Goal: Task Accomplishment & Management: Manage account settings

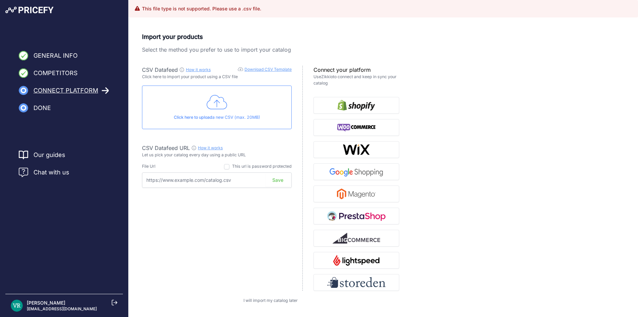
click at [213, 100] on icon at bounding box center [217, 102] width 21 height 17
click at [208, 111] on div "Click here to upload a new CSV (max. 20MB)" at bounding box center [217, 107] width 150 height 44
click at [73, 151] on div "Our guides" at bounding box center [64, 154] width 91 height 9
click at [41, 155] on link "Our guides" at bounding box center [50, 154] width 32 height 9
click at [359, 99] on button "button" at bounding box center [357, 105] width 86 height 17
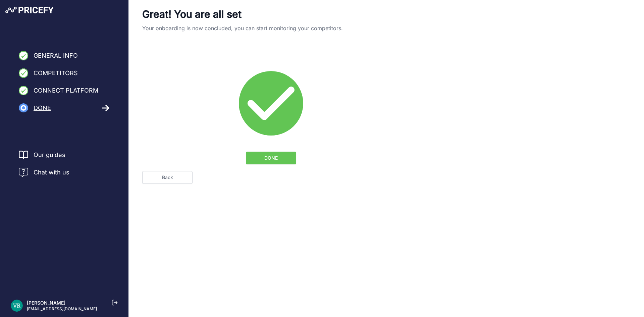
click at [247, 155] on button "DONE" at bounding box center [271, 157] width 50 height 13
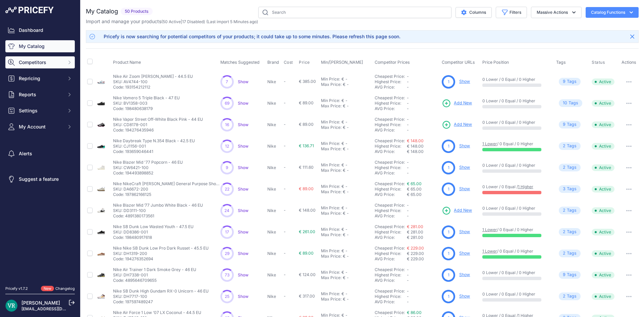
click at [45, 65] on span "Competitors" at bounding box center [41, 62] width 44 height 7
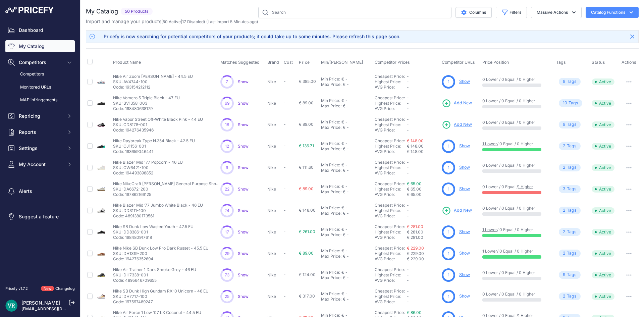
click at [45, 73] on link "Competitors" at bounding box center [39, 74] width 69 height 12
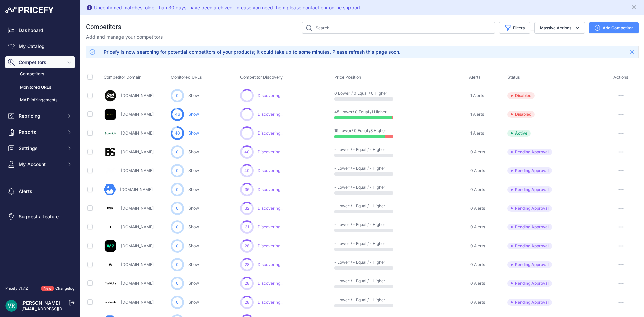
click at [615, 113] on button "button" at bounding box center [620, 114] width 13 height 9
click at [605, 149] on button "Delete" at bounding box center [609, 149] width 56 height 11
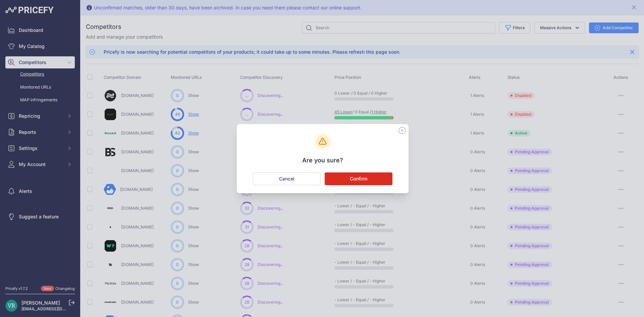
click at [360, 179] on button "Confirm" at bounding box center [358, 178] width 68 height 13
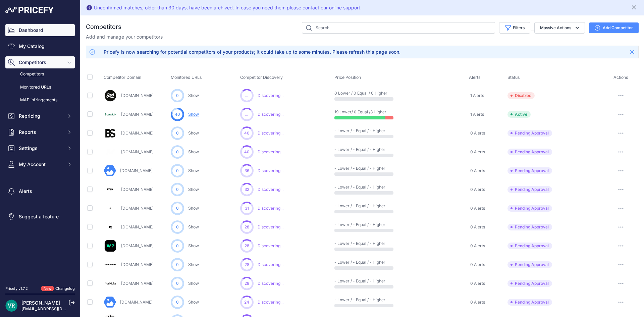
click at [27, 24] on link "Dashboard" at bounding box center [39, 30] width 69 height 12
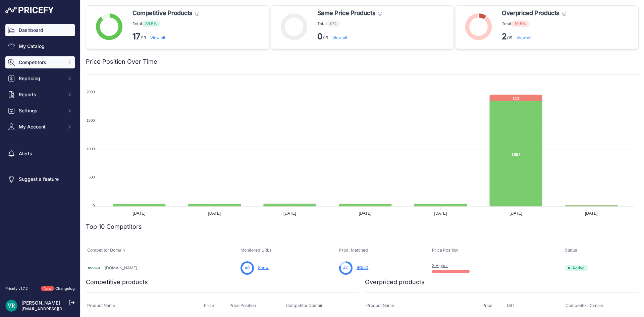
click at [34, 58] on button "Competitors" at bounding box center [39, 62] width 69 height 12
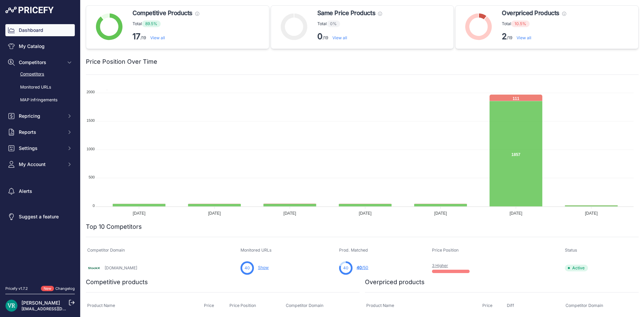
click at [34, 72] on link "Competitors" at bounding box center [39, 74] width 69 height 12
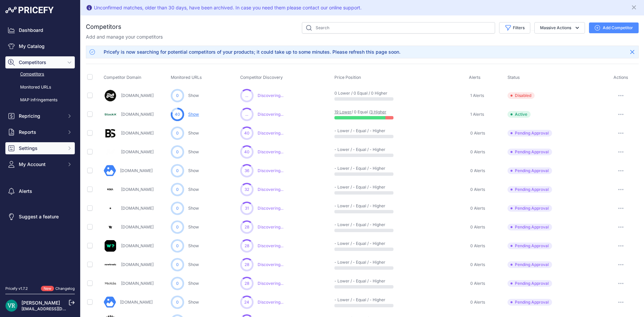
click at [49, 149] on span "Settings" at bounding box center [41, 148] width 44 height 7
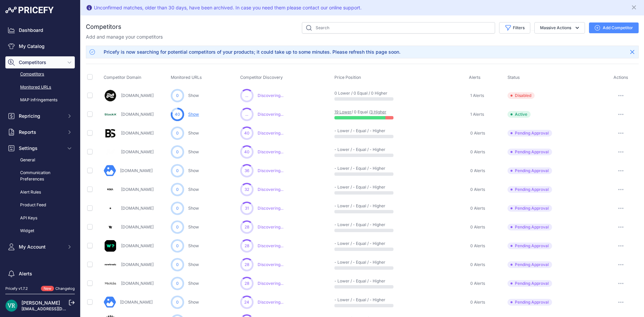
click at [46, 85] on link "Monitored URLs" at bounding box center [39, 87] width 69 height 12
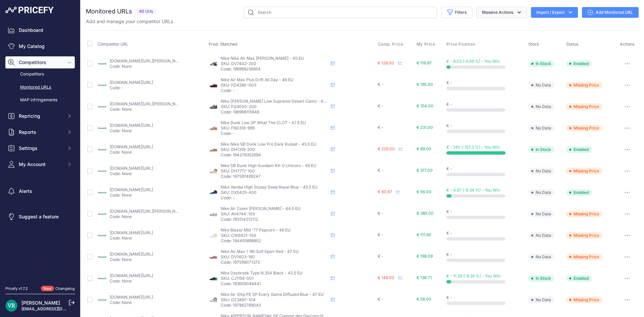
click at [499, 12] on button "Massive Actions" at bounding box center [501, 12] width 51 height 11
click at [428, 25] on div "Monitored URLs 40 Urls" at bounding box center [362, 255] width 552 height 496
click at [140, 59] on link "stockx.com/fr-fr/nike-air-max-penny-1-rattan-gs?country=fr&currencycode=eur&siz…" at bounding box center [148, 60] width 76 height 5
click at [22, 145] on span "Settings" at bounding box center [41, 148] width 44 height 7
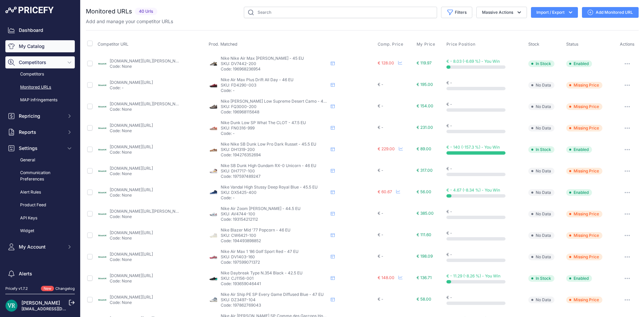
click at [35, 48] on link "My Catalog" at bounding box center [39, 46] width 69 height 12
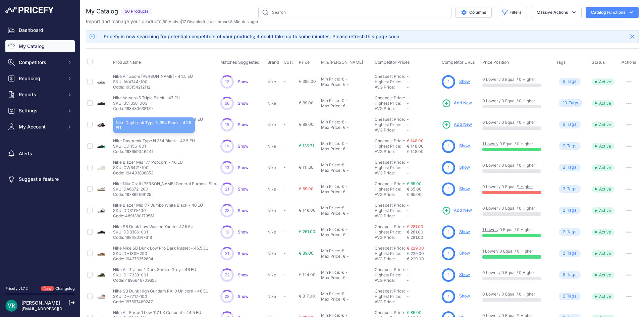
click at [146, 140] on p "Nike Daybreak Type N.354 Black - 42.5 EU" at bounding box center [154, 140] width 82 height 5
click at [143, 149] on p "Code: 193659046441" at bounding box center [154, 151] width 82 height 5
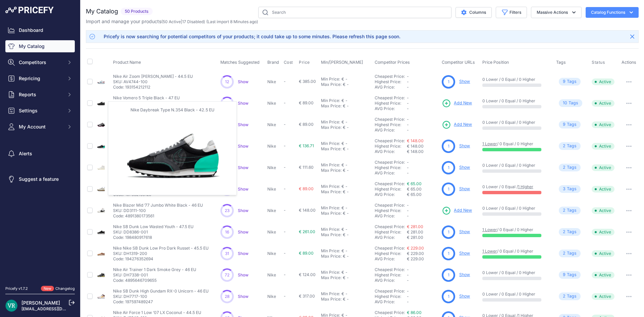
click at [103, 146] on img at bounding box center [100, 145] width 9 height 9
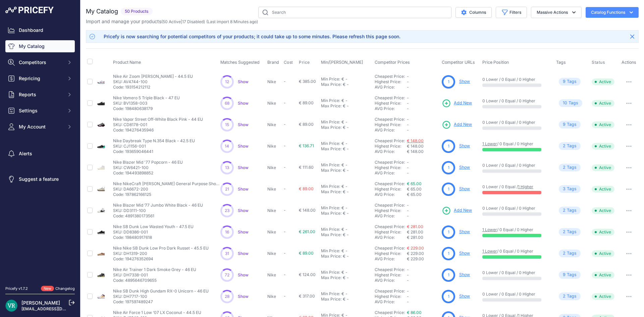
click at [412, 140] on link "€ 148.00" at bounding box center [415, 140] width 17 height 5
click at [42, 114] on button "Settings" at bounding box center [39, 111] width 69 height 12
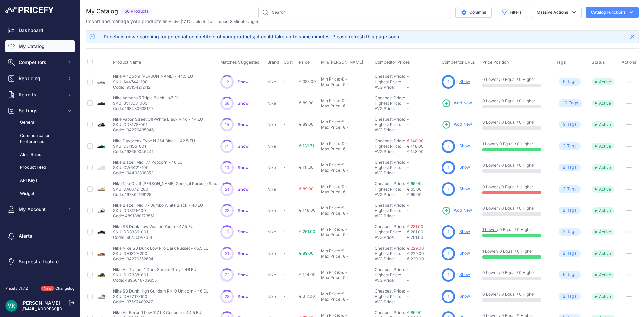
click at [38, 166] on link "Product Feed" at bounding box center [39, 168] width 69 height 12
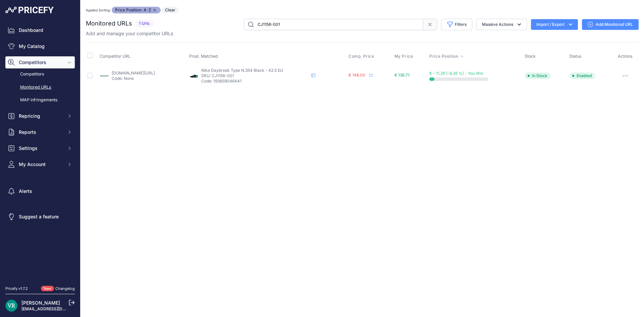
click at [152, 71] on link "stockx.com/fr-fr/nike-dbreak-type-black-white-swoosh?country=fr&currencycode=eu…" at bounding box center [133, 72] width 43 height 5
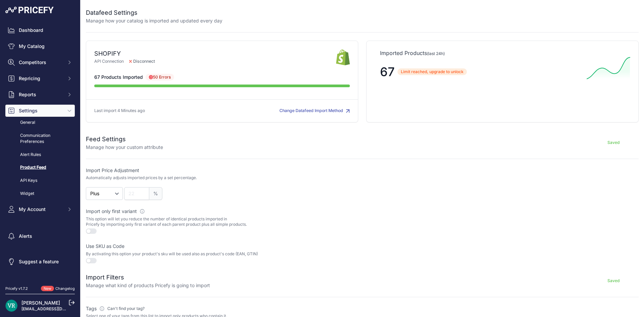
scroll to position [100, 0]
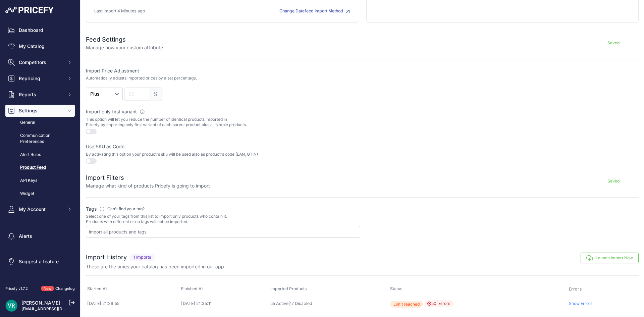
click at [90, 161] on button "button" at bounding box center [91, 160] width 11 height 5
click at [93, 132] on button "button" at bounding box center [91, 131] width 11 height 5
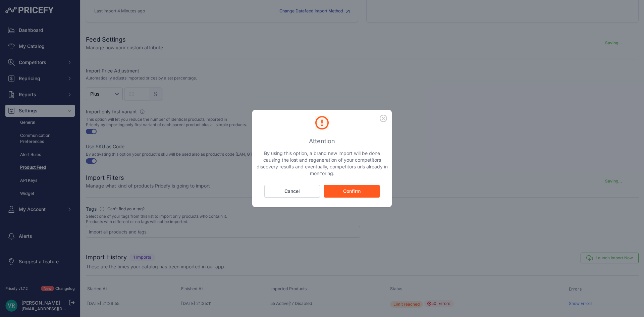
click at [354, 187] on button "Confirm" at bounding box center [352, 191] width 56 height 13
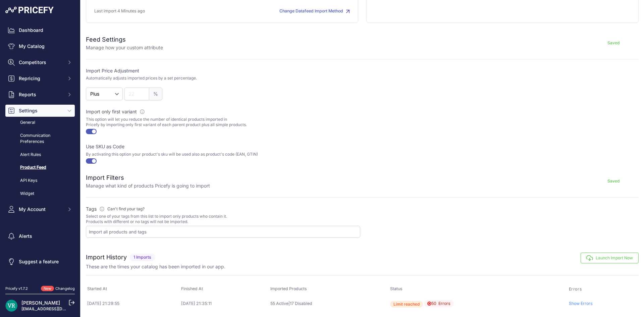
click at [589, 258] on button "Launch Import Now" at bounding box center [609, 257] width 58 height 11
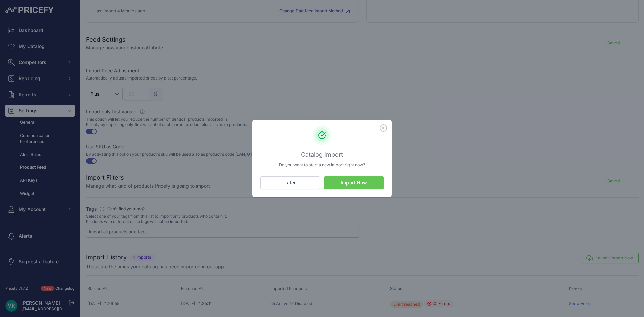
click at [339, 177] on button "Import Now" at bounding box center [354, 182] width 60 height 13
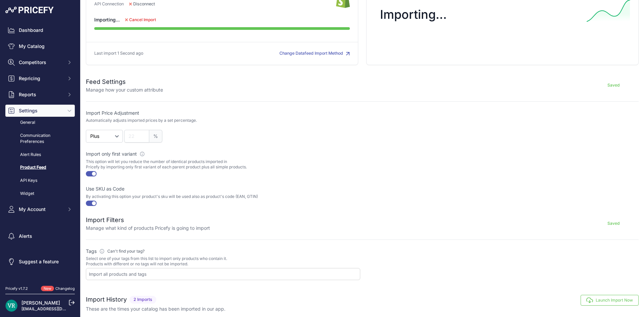
scroll to position [44, 0]
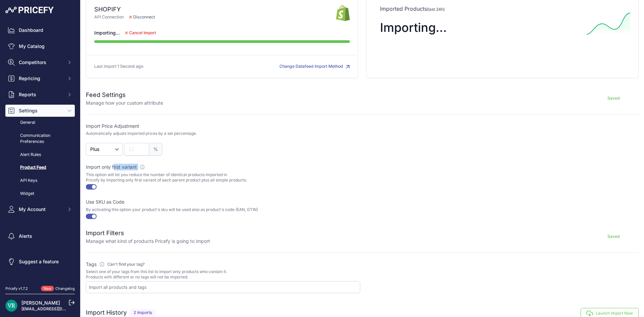
drag, startPoint x: 105, startPoint y: 168, endPoint x: 171, endPoint y: 168, distance: 65.4
click at [171, 168] on label "Import only first variant Active this toggle if you want to import all simple p…" at bounding box center [223, 167] width 274 height 7
click at [167, 172] on p "This option will let you reduce the number of identical products imported in Pr…" at bounding box center [223, 177] width 274 height 11
drag, startPoint x: 92, startPoint y: 174, endPoint x: 145, endPoint y: 172, distance: 53.7
click at [145, 172] on p "This option will let you reduce the number of identical products imported in Pr…" at bounding box center [223, 177] width 274 height 11
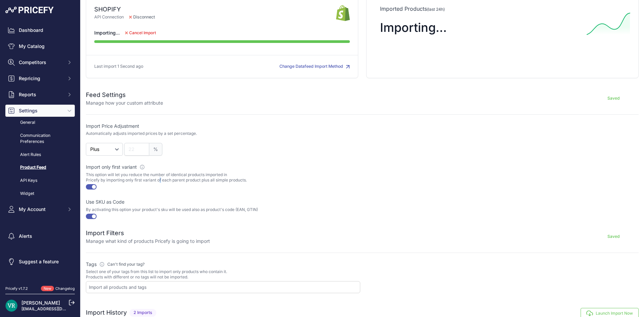
click at [159, 179] on p "This option will let you reduce the number of identical products imported in Pr…" at bounding box center [223, 177] width 274 height 11
drag, startPoint x: 172, startPoint y: 174, endPoint x: 195, endPoint y: 169, distance: 23.7
click at [195, 169] on div "Import only first variant Active this toggle if you want to import all simple p…" at bounding box center [223, 177] width 274 height 27
click at [239, 179] on p "This option will let you reduce the number of identical products imported in Pr…" at bounding box center [223, 177] width 274 height 11
drag, startPoint x: 249, startPoint y: 180, endPoint x: 82, endPoint y: 175, distance: 167.3
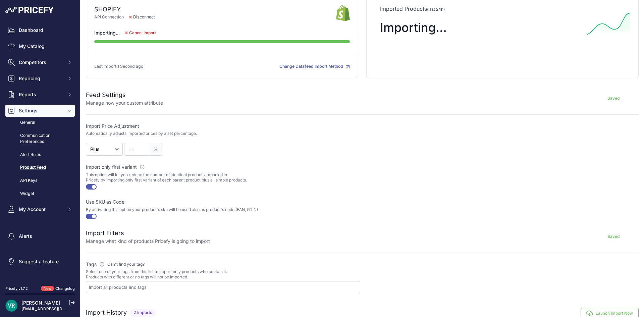
click at [82, 175] on div "Datafeed Settings Manage how your catalog is imported and updated every day SHO…" at bounding box center [361, 170] width 563 height 428
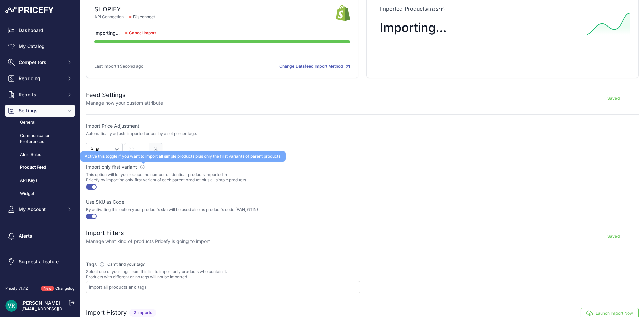
click at [143, 166] on icon at bounding box center [141, 166] width 5 height 5
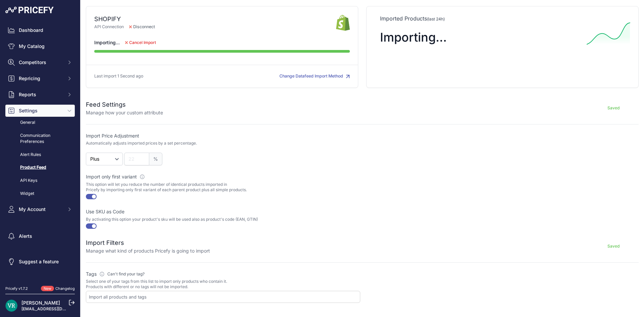
scroll to position [0, 0]
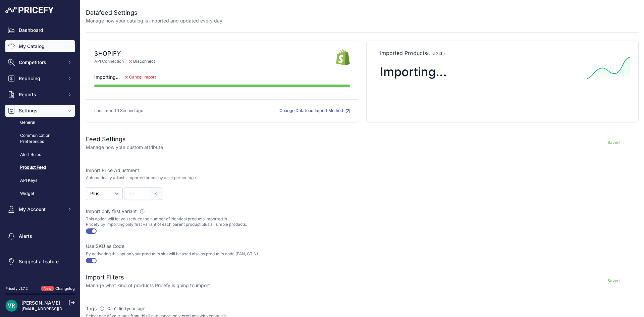
click at [19, 46] on link "My Catalog" at bounding box center [39, 46] width 69 height 12
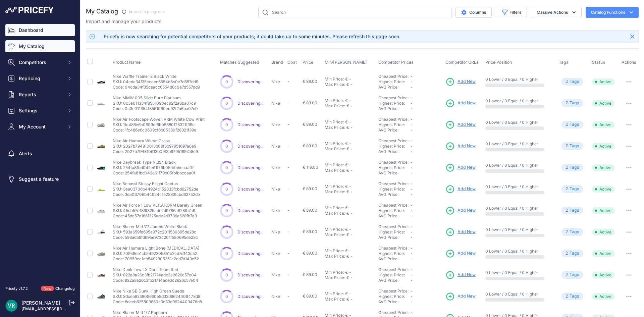
click at [28, 28] on link "Dashboard" at bounding box center [39, 30] width 69 height 12
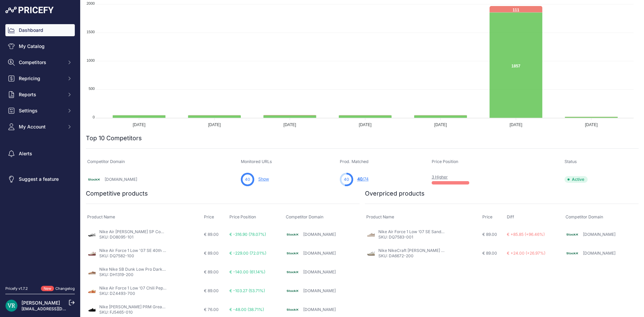
scroll to position [184, 0]
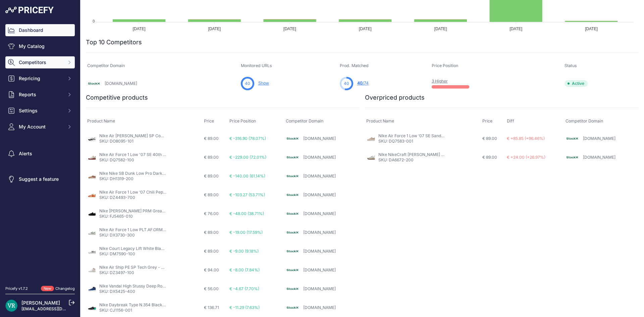
click at [40, 60] on span "Competitors" at bounding box center [41, 62] width 44 height 7
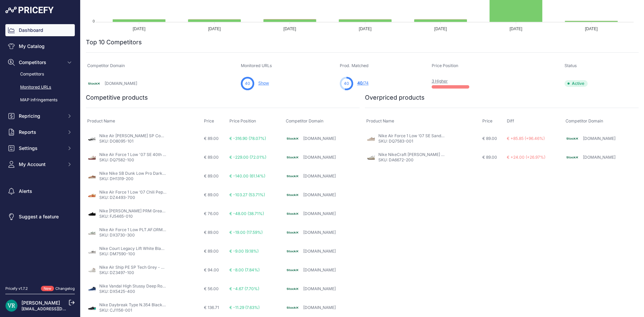
click at [35, 86] on link "Monitored URLs" at bounding box center [39, 87] width 69 height 12
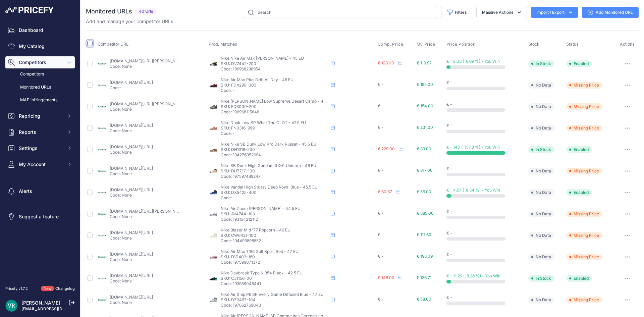
click at [88, 44] on input "checkbox" at bounding box center [89, 43] width 5 height 5
checkbox input "true"
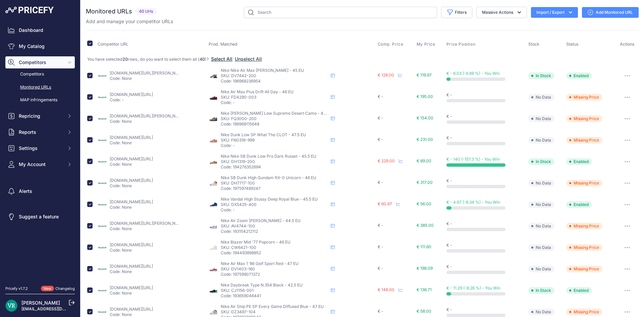
click at [222, 58] on button "Select All" at bounding box center [221, 59] width 21 height 7
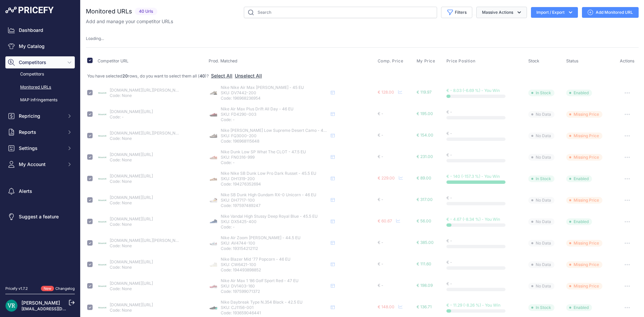
click at [502, 14] on button "Massive Actions" at bounding box center [501, 12] width 51 height 11
click at [502, 66] on button "Restore Urls" at bounding box center [500, 64] width 54 height 12
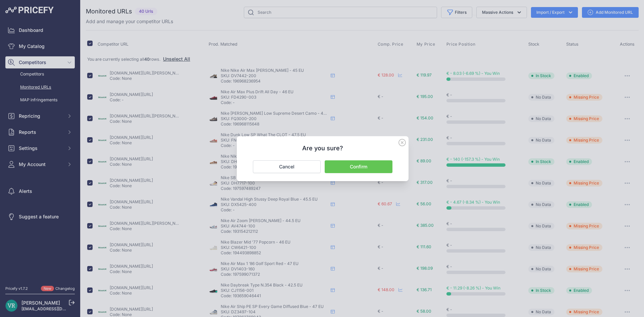
click at [369, 162] on button "Confirm" at bounding box center [358, 166] width 68 height 13
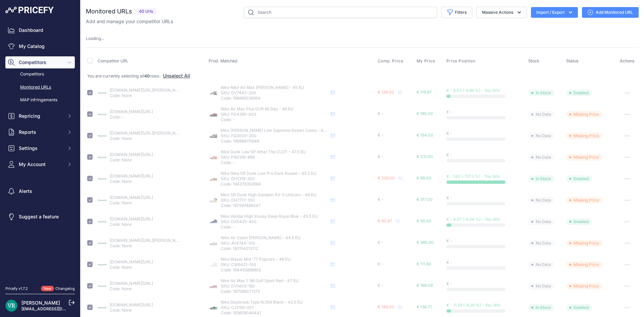
checkbox input "false"
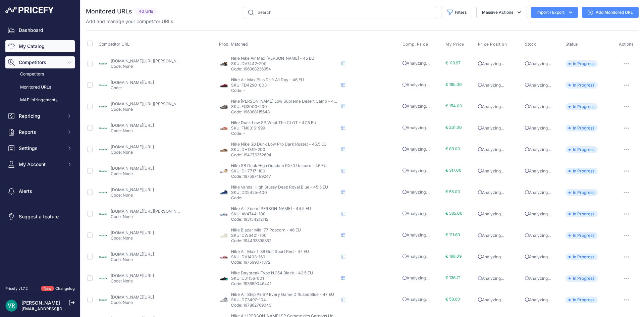
click at [53, 50] on link "My Catalog" at bounding box center [39, 46] width 69 height 12
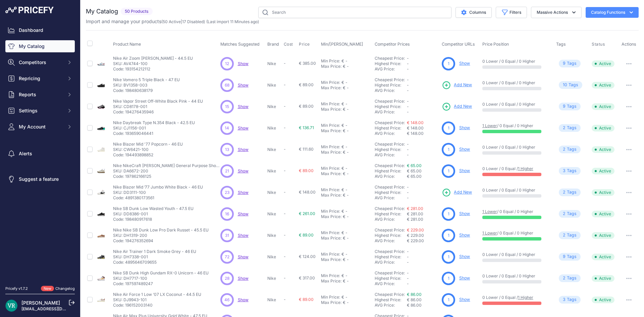
drag, startPoint x: 122, startPoint y: 8, endPoint x: 150, endPoint y: 5, distance: 28.1
click at [150, 5] on div "You are not connected to the internet. My Catalog" at bounding box center [362, 201] width 552 height 403
click at [29, 114] on span "Settings" at bounding box center [41, 110] width 44 height 7
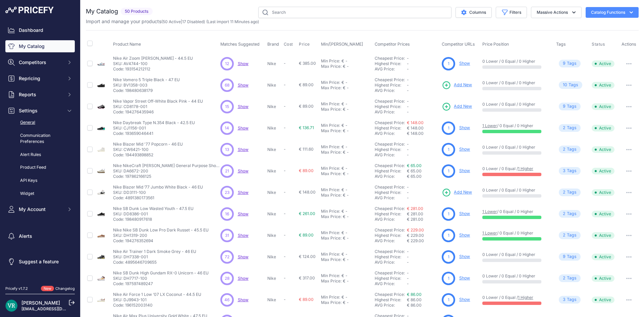
click at [22, 122] on link "General" at bounding box center [39, 123] width 69 height 12
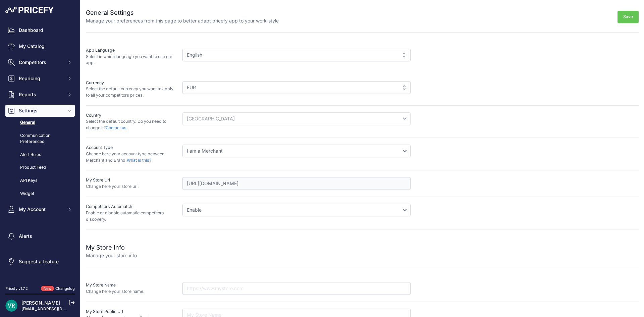
scroll to position [46, 0]
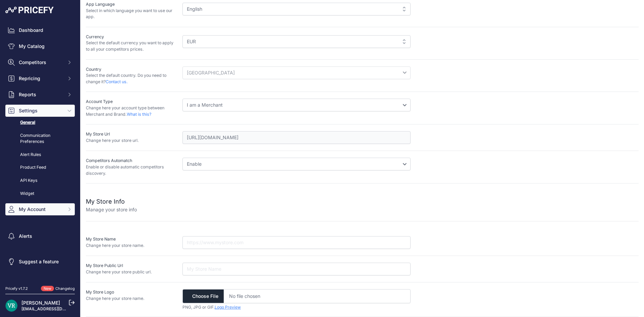
click at [33, 209] on span "My Account" at bounding box center [41, 209] width 44 height 7
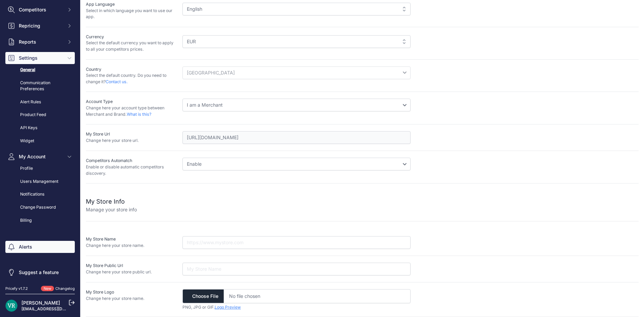
scroll to position [53, 0]
click at [28, 223] on link "Billing" at bounding box center [39, 220] width 69 height 12
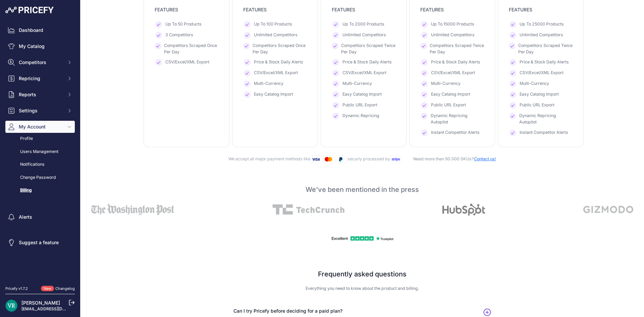
scroll to position [321, 0]
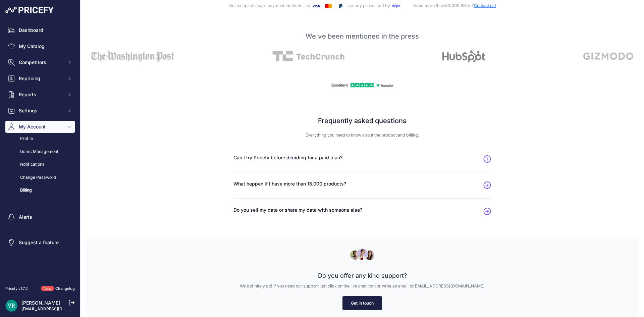
click at [274, 157] on span "Can I try Pricefy before deciding for a paid plan?" at bounding box center [287, 157] width 109 height 7
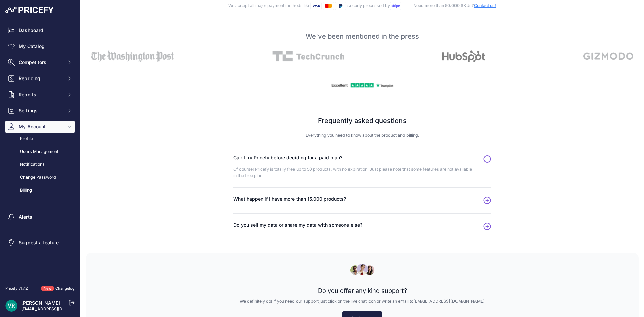
click at [274, 157] on span "Can I try Pricefy before deciding for a paid plan?" at bounding box center [287, 157] width 109 height 7
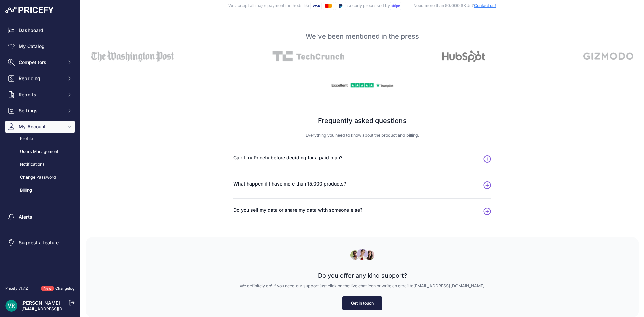
click at [355, 302] on link "Get in touch" at bounding box center [362, 303] width 40 height 14
click at [357, 304] on link "Get in touch" at bounding box center [362, 303] width 40 height 14
click at [64, 288] on link "Changelog" at bounding box center [64, 288] width 19 height 5
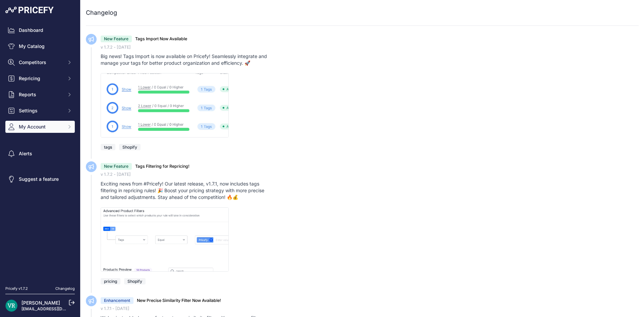
click at [39, 129] on span "My Account" at bounding box center [41, 126] width 44 height 7
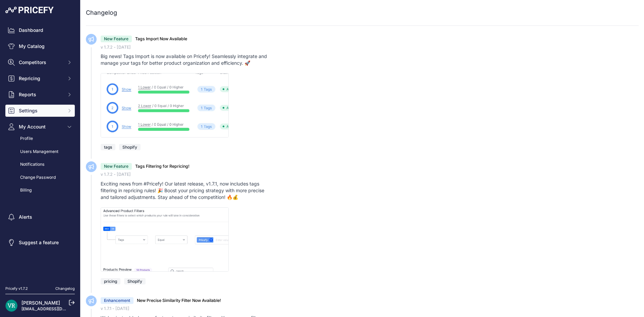
click at [43, 108] on button "Settings" at bounding box center [39, 111] width 69 height 12
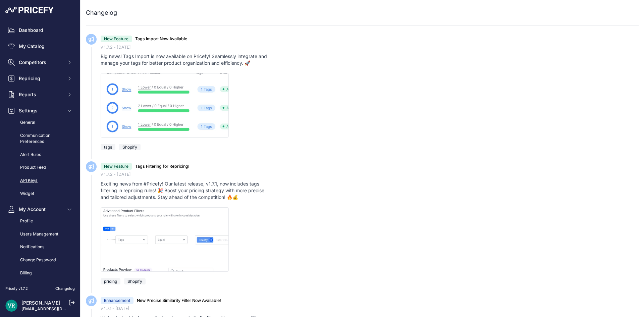
click at [34, 181] on link "API Keys" at bounding box center [39, 181] width 69 height 12
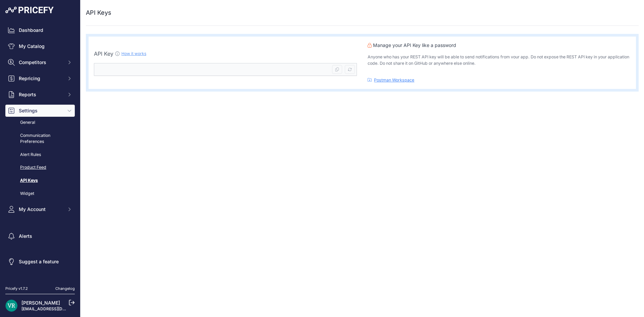
click at [29, 167] on link "Product Feed" at bounding box center [39, 168] width 69 height 12
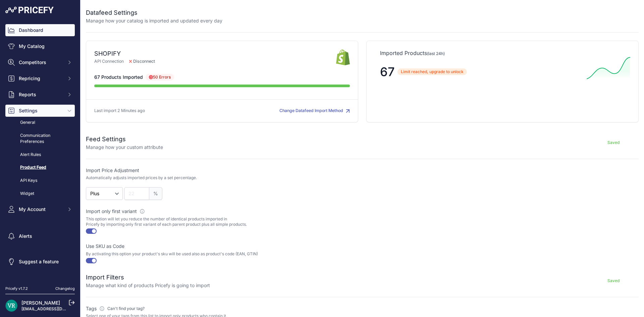
click at [47, 25] on link "Dashboard" at bounding box center [39, 30] width 69 height 12
click at [50, 33] on link "Dashboard" at bounding box center [39, 30] width 69 height 12
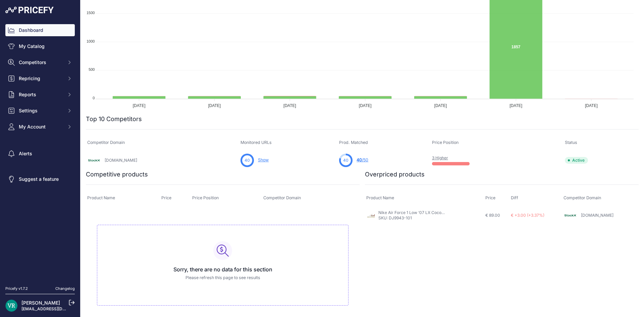
scroll to position [110, 0]
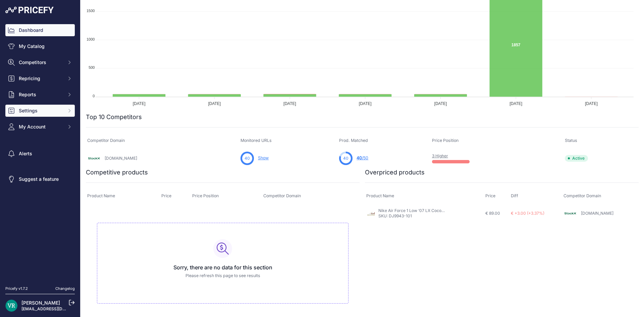
click at [41, 110] on span "Settings" at bounding box center [41, 110] width 44 height 7
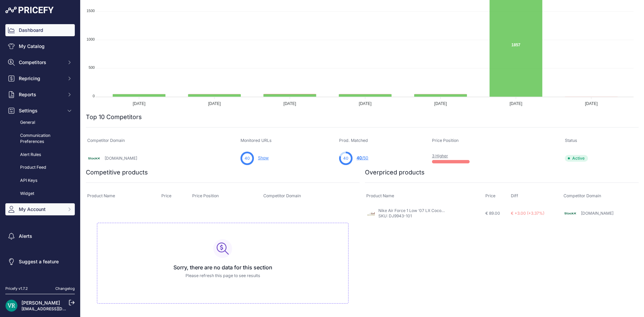
click at [32, 211] on span "My Account" at bounding box center [41, 209] width 44 height 7
click at [23, 271] on link "Billing" at bounding box center [39, 273] width 69 height 12
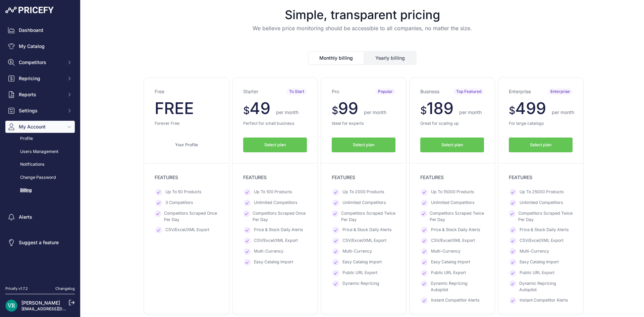
click at [329, 57] on button "Monthly billing" at bounding box center [335, 58] width 55 height 13
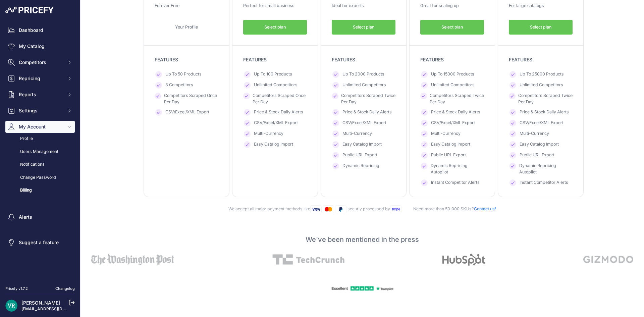
scroll to position [67, 0]
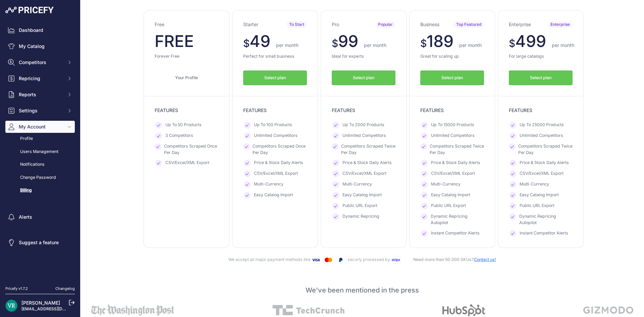
click at [452, 78] on span "Select plan" at bounding box center [451, 78] width 21 height 6
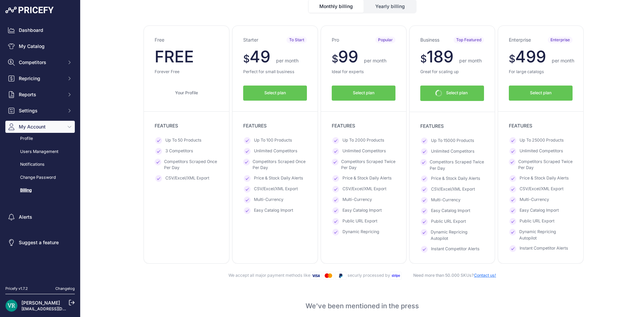
scroll to position [82, 0]
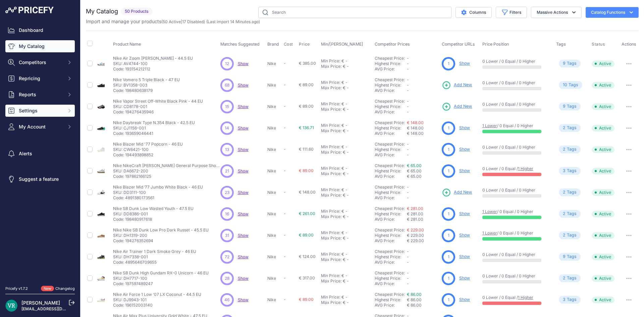
click at [45, 111] on span "Settings" at bounding box center [41, 110] width 44 height 7
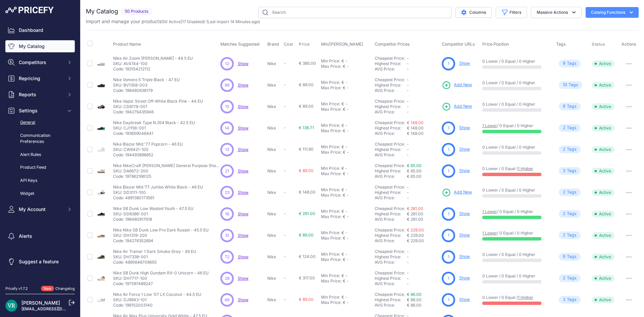
click at [36, 120] on link "General" at bounding box center [39, 123] width 69 height 12
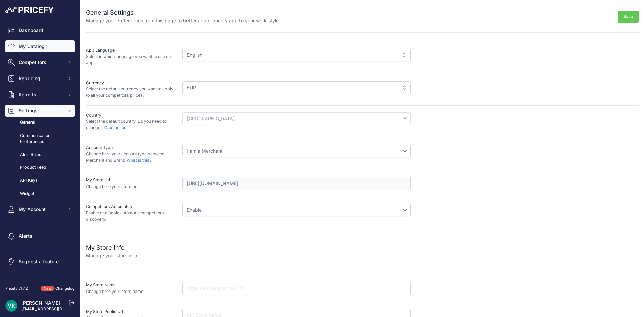
click at [40, 48] on link "My Catalog" at bounding box center [39, 46] width 69 height 12
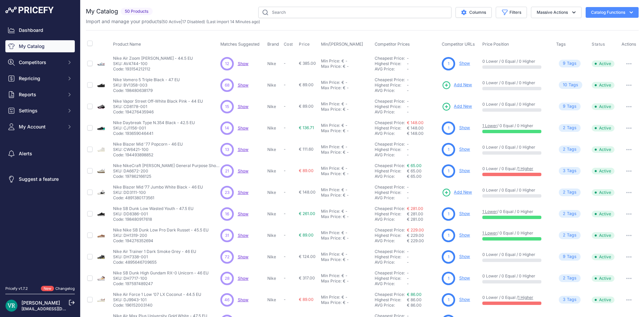
click at [136, 9] on span "50 Products" at bounding box center [137, 12] width 32 height 8
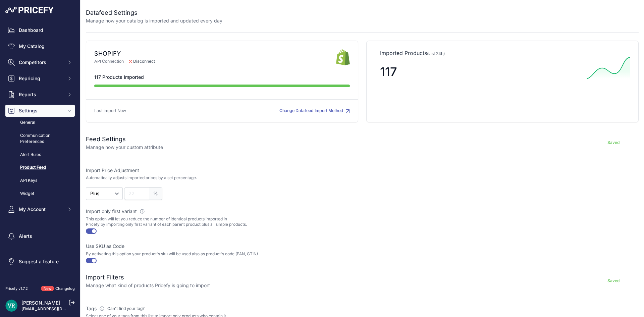
drag, startPoint x: 90, startPoint y: 82, endPoint x: 145, endPoint y: 77, distance: 54.8
click at [145, 77] on div "Datafeed Settings Manage how your catalog is imported and updated every day SHO…" at bounding box center [361, 213] width 563 height 427
click at [148, 84] on div "117 Products Imported" at bounding box center [221, 82] width 255 height 17
drag, startPoint x: 377, startPoint y: 69, endPoint x: 412, endPoint y: 71, distance: 34.3
click at [412, 71] on div "117" at bounding box center [480, 71] width 212 height 29
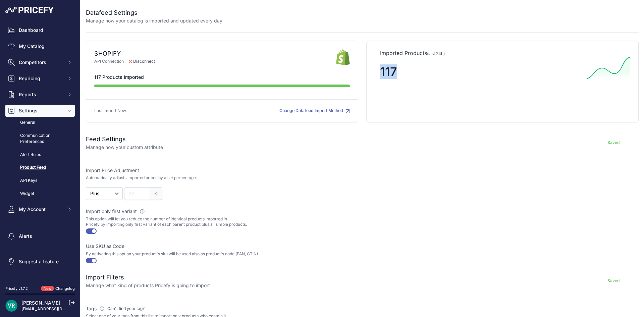
click at [411, 82] on div "117" at bounding box center [480, 71] width 201 height 29
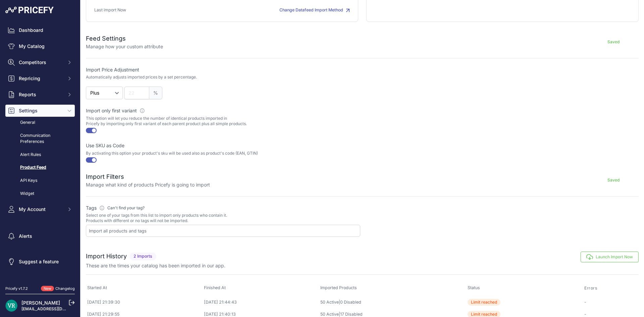
scroll to position [111, 0]
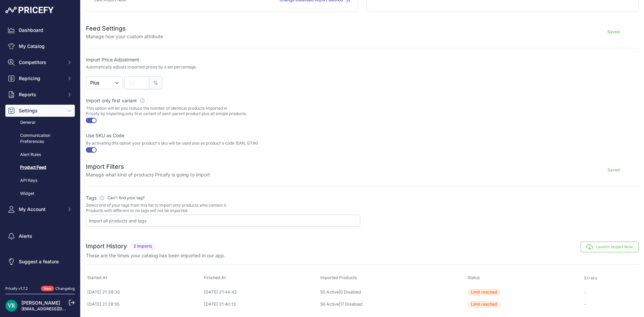
drag, startPoint x: 492, startPoint y: 294, endPoint x: 514, endPoint y: 288, distance: 22.5
click at [514, 288] on td "Limit reached" at bounding box center [524, 292] width 117 height 12
click at [500, 292] on span "Limit reached" at bounding box center [483, 292] width 33 height 7
click at [580, 249] on button "Launch Import Now" at bounding box center [609, 246] width 58 height 11
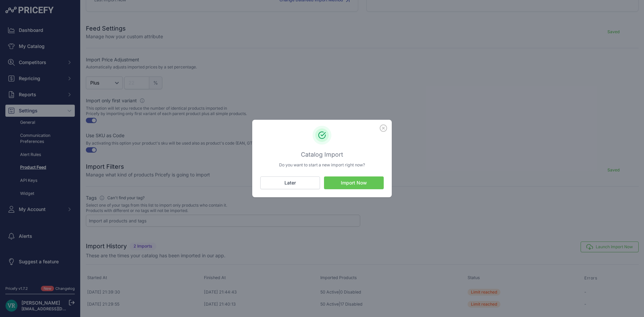
click at [347, 181] on button "Import Now" at bounding box center [354, 182] width 60 height 13
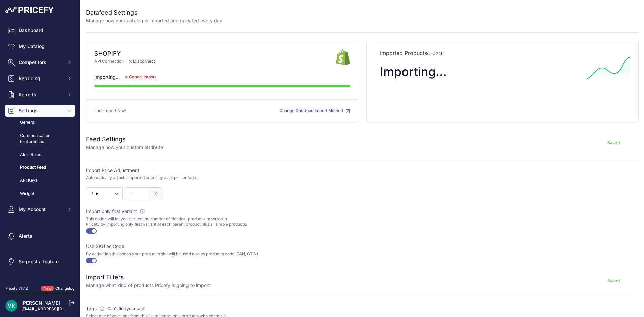
click at [290, 110] on button "Change Datafeed Import Method" at bounding box center [314, 111] width 70 height 6
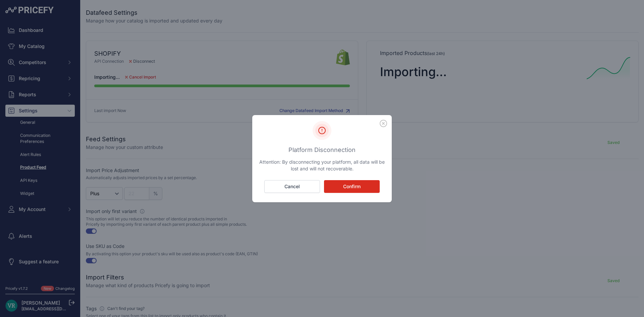
click at [359, 189] on button "Confirm" at bounding box center [352, 186] width 56 height 13
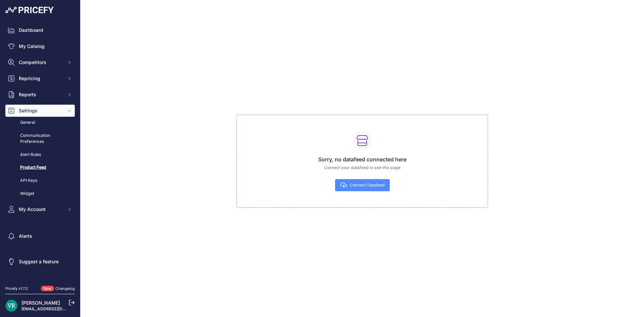
click at [362, 182] on button "Connect Datafeed" at bounding box center [362, 185] width 55 height 12
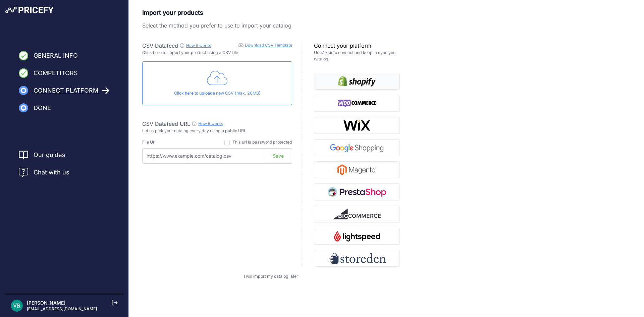
click at [343, 80] on img "button" at bounding box center [357, 81] width 38 height 11
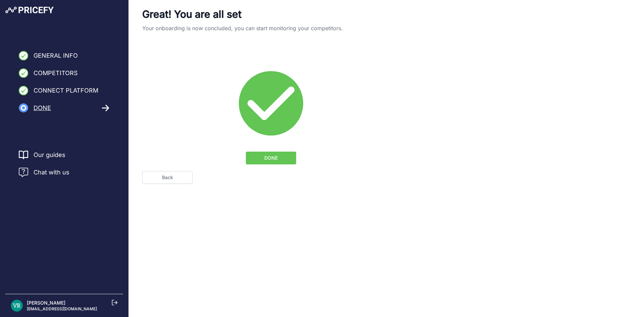
click at [277, 160] on span "DONE" at bounding box center [270, 158] width 13 height 7
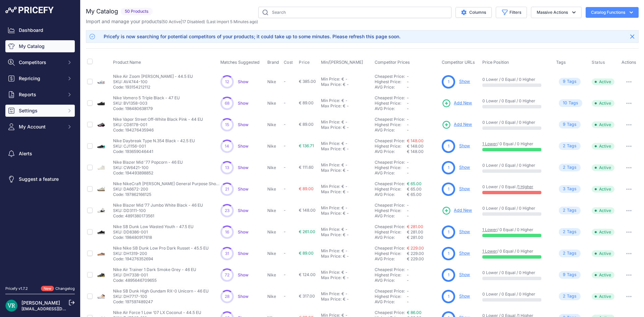
click at [66, 113] on button "Settings" at bounding box center [39, 111] width 69 height 12
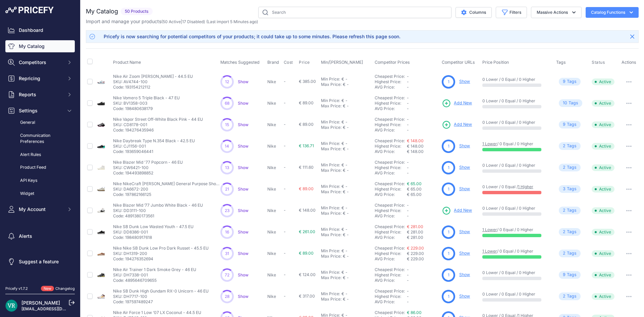
click at [65, 44] on link "My Catalog" at bounding box center [39, 46] width 69 height 12
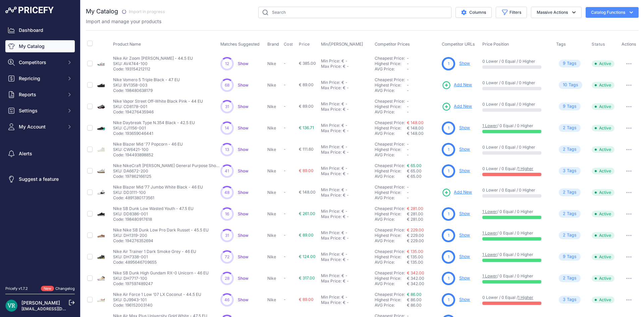
click at [44, 49] on link "My Catalog" at bounding box center [39, 46] width 69 height 12
click at [60, 35] on link "Dashboard" at bounding box center [39, 30] width 69 height 12
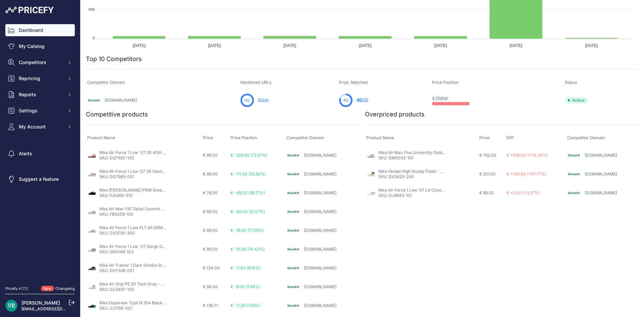
scroll to position [184, 0]
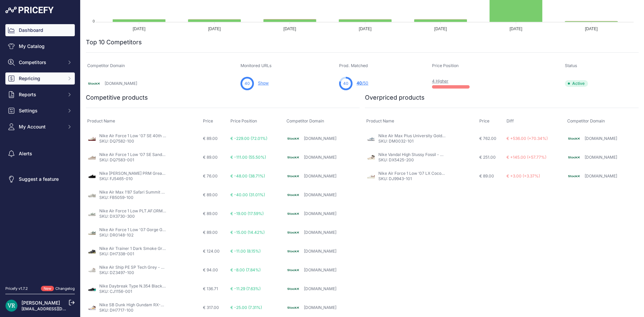
click at [44, 76] on span "Repricing" at bounding box center [41, 78] width 44 height 7
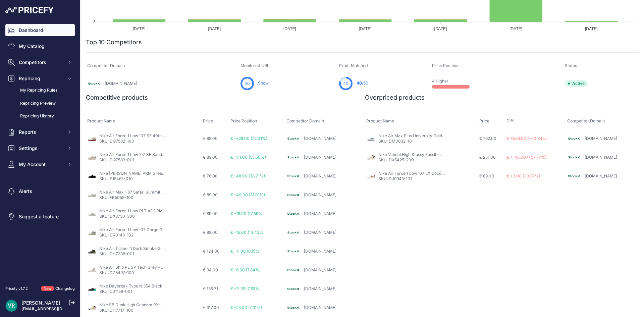
click at [49, 91] on link "My Repricing Rules" at bounding box center [39, 90] width 69 height 12
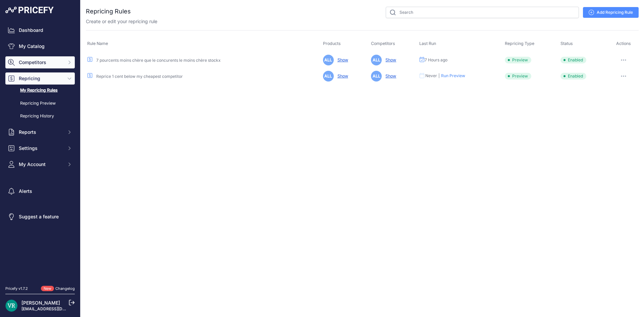
drag, startPoint x: 33, startPoint y: 61, endPoint x: 28, endPoint y: 60, distance: 5.0
click at [33, 61] on span "Competitors" at bounding box center [41, 62] width 44 height 7
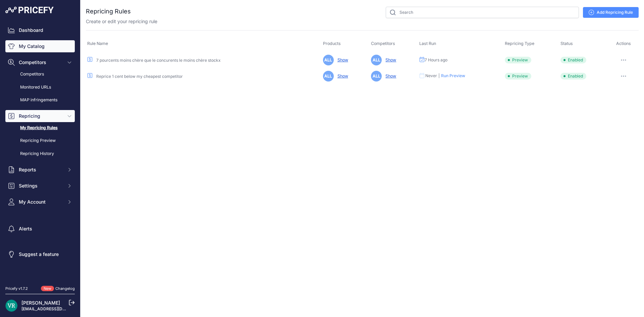
click at [38, 43] on link "My Catalog" at bounding box center [39, 46] width 69 height 12
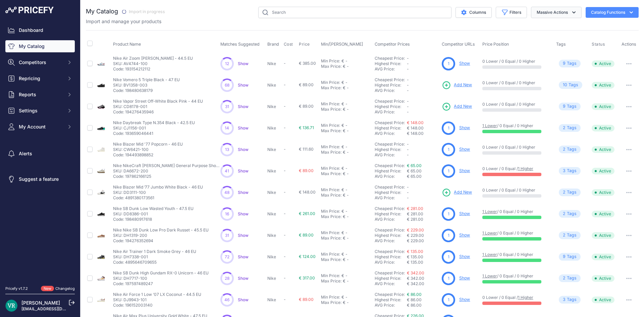
click at [555, 7] on button "Massive Actions" at bounding box center [556, 12] width 51 height 11
click at [407, 34] on div "Product Name Matches Suggested Brand Cost" at bounding box center [362, 202] width 552 height 345
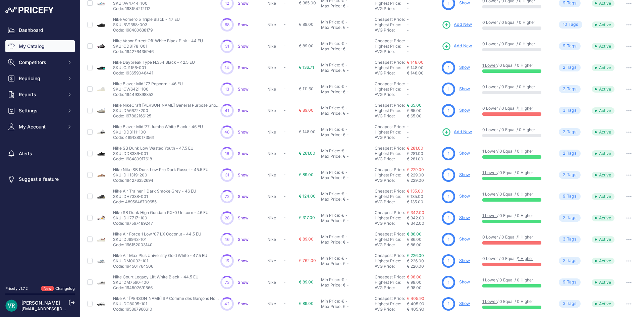
scroll to position [86, 0]
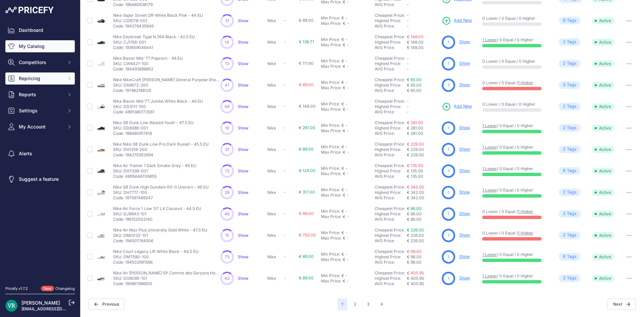
click at [53, 73] on button "Repricing" at bounding box center [39, 78] width 69 height 12
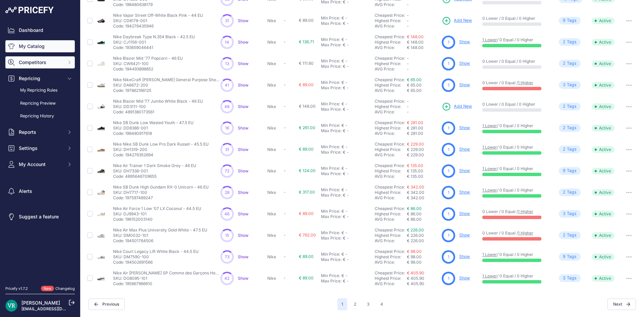
click at [56, 62] on span "Competitors" at bounding box center [41, 62] width 44 height 7
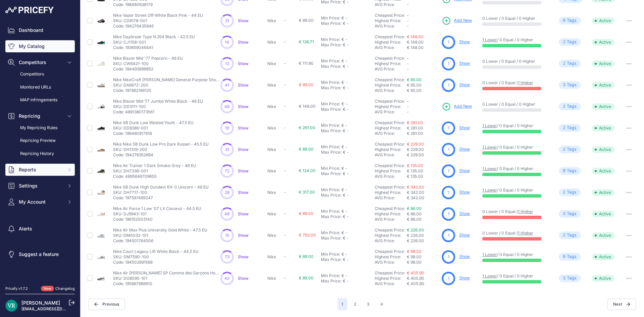
click at [45, 168] on span "Reports" at bounding box center [41, 169] width 44 height 7
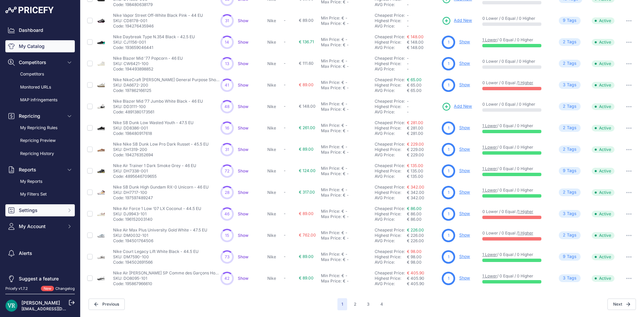
click at [42, 208] on span "Settings" at bounding box center [41, 210] width 44 height 7
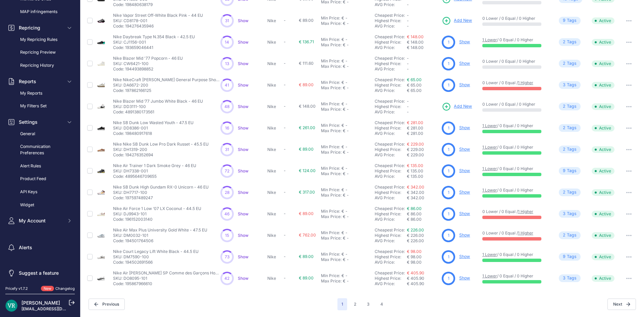
scroll to position [89, 0]
click at [34, 177] on link "Product Feed" at bounding box center [39, 178] width 69 height 12
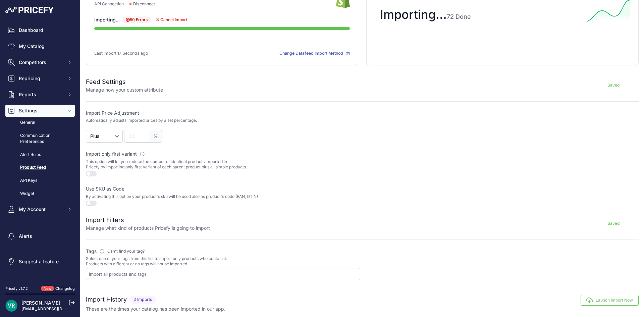
scroll to position [112, 0]
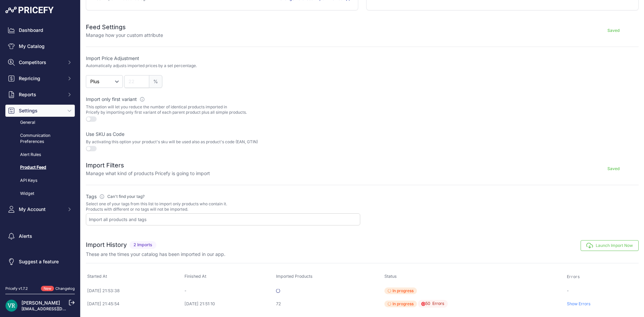
click at [609, 243] on button "Launch Import Now" at bounding box center [609, 245] width 58 height 11
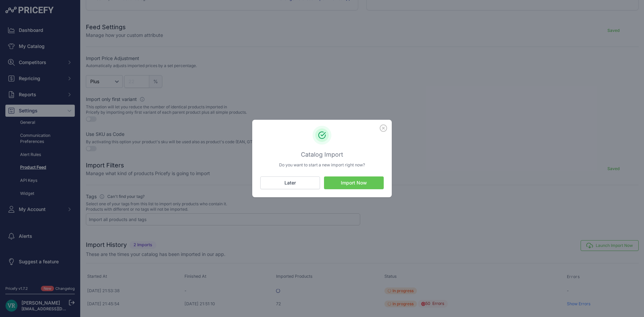
click at [292, 181] on button "Later" at bounding box center [290, 182] width 60 height 13
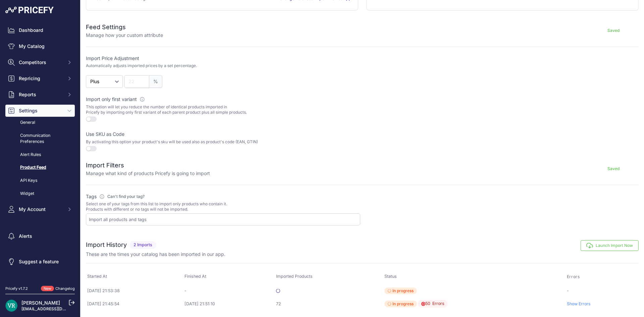
click at [89, 149] on button "button" at bounding box center [91, 148] width 11 height 5
click at [93, 116] on button "button" at bounding box center [91, 118] width 11 height 5
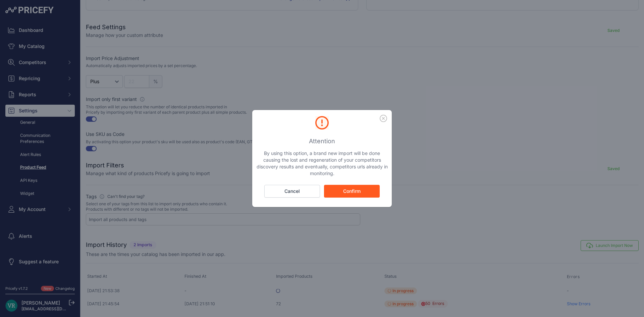
click at [346, 191] on button "Confirm" at bounding box center [352, 191] width 56 height 13
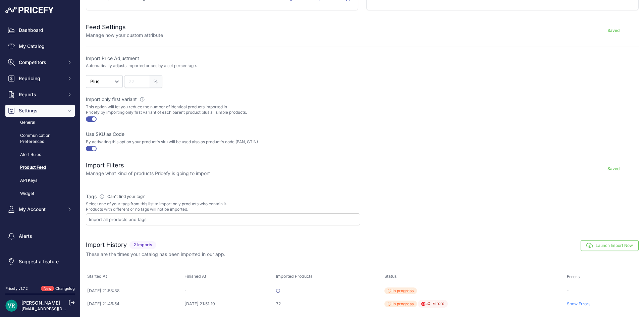
click at [609, 167] on button "Saved" at bounding box center [613, 168] width 50 height 11
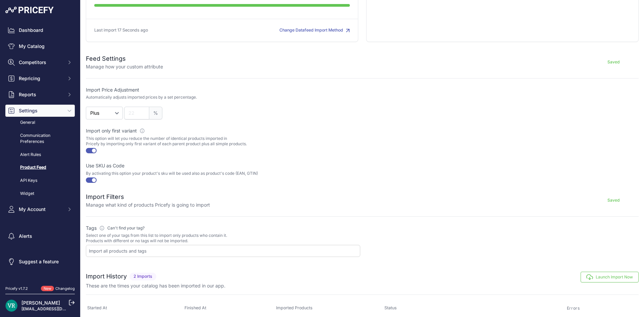
scroll to position [45, 0]
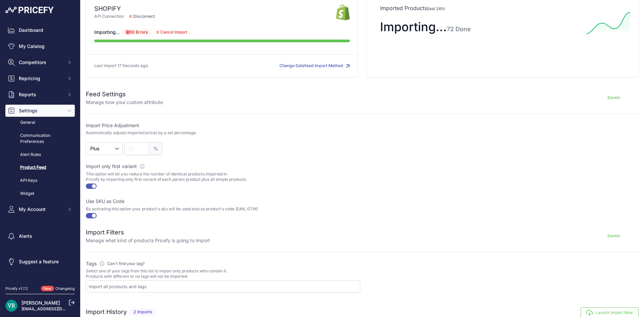
drag, startPoint x: 610, startPoint y: 96, endPoint x: 611, endPoint y: 105, distance: 9.1
click at [610, 96] on button "Saved" at bounding box center [613, 97] width 50 height 11
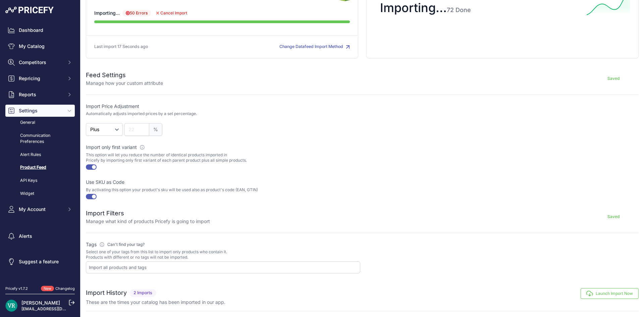
scroll to position [29, 0]
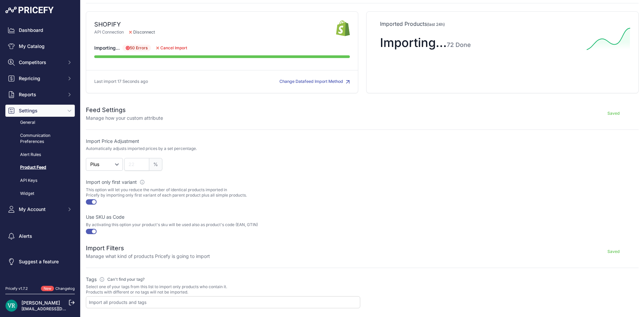
drag, startPoint x: 202, startPoint y: 294, endPoint x: 202, endPoint y: 290, distance: 4.0
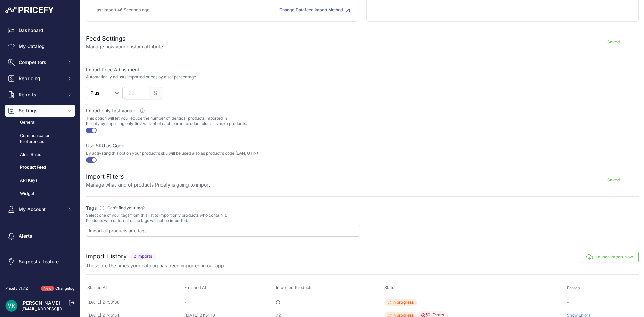
scroll to position [112, 0]
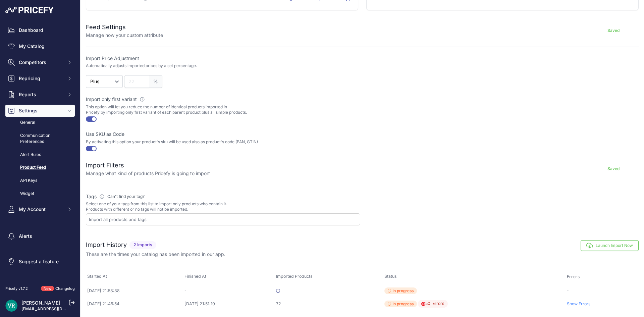
drag, startPoint x: 568, startPoint y: 289, endPoint x: 573, endPoint y: 287, distance: 5.7
click at [568, 289] on td "-" at bounding box center [601, 290] width 73 height 13
click at [607, 246] on button "Launch Import Now" at bounding box center [609, 245] width 58 height 11
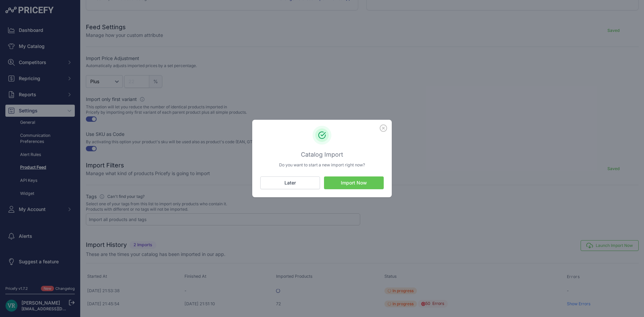
click at [369, 183] on button "Import Now" at bounding box center [354, 182] width 60 height 13
click at [354, 184] on button "Import Now" at bounding box center [354, 182] width 60 height 13
click at [384, 129] on icon "button" at bounding box center [383, 128] width 7 height 7
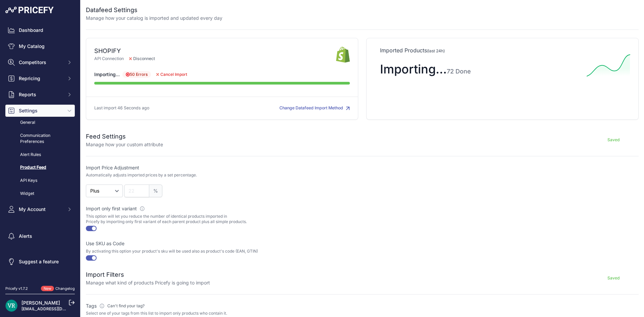
scroll to position [0, 0]
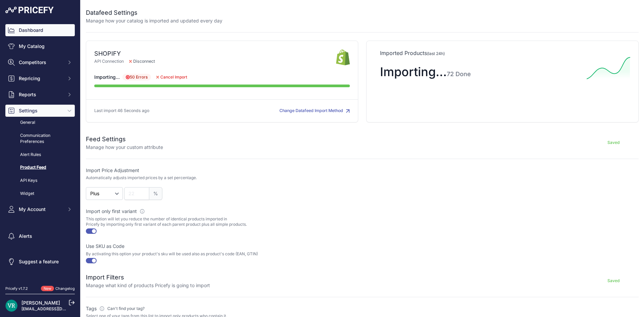
click at [33, 34] on link "Dashboard" at bounding box center [39, 30] width 69 height 12
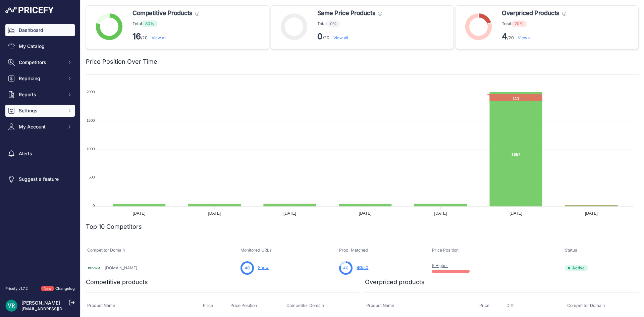
click at [42, 110] on span "Settings" at bounding box center [41, 110] width 44 height 7
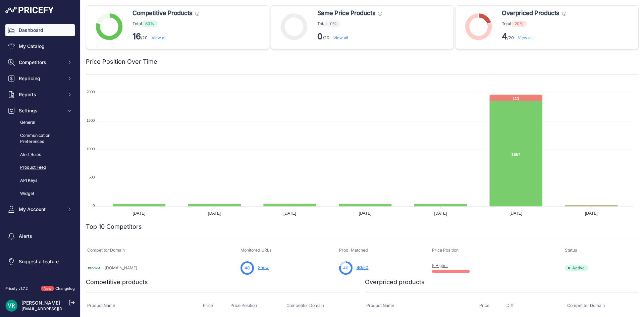
click at [39, 172] on link "Product Feed" at bounding box center [39, 168] width 69 height 12
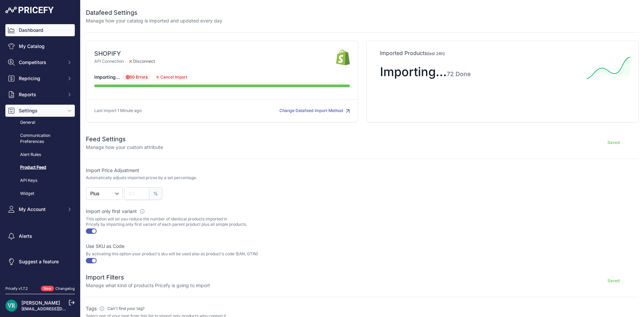
click at [16, 26] on link "Dashboard" at bounding box center [39, 30] width 69 height 12
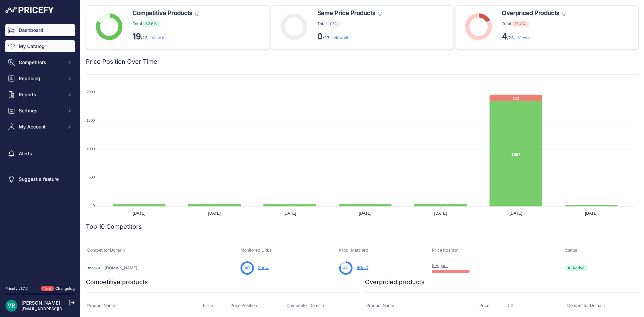
click at [26, 50] on link "My Catalog" at bounding box center [39, 46] width 69 height 12
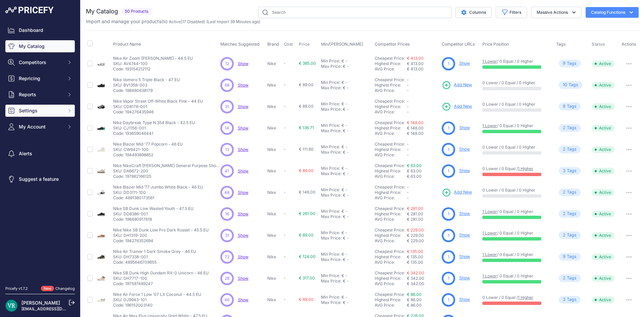
click at [46, 113] on span "Settings" at bounding box center [41, 110] width 44 height 7
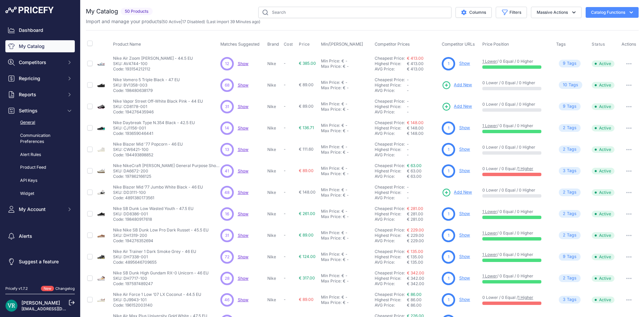
click at [32, 123] on link "General" at bounding box center [39, 123] width 69 height 12
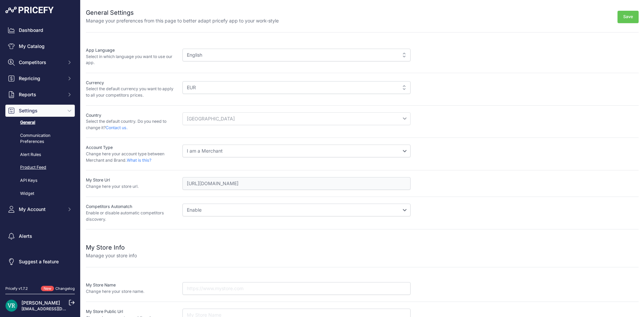
click at [35, 170] on link "Product Feed" at bounding box center [39, 168] width 69 height 12
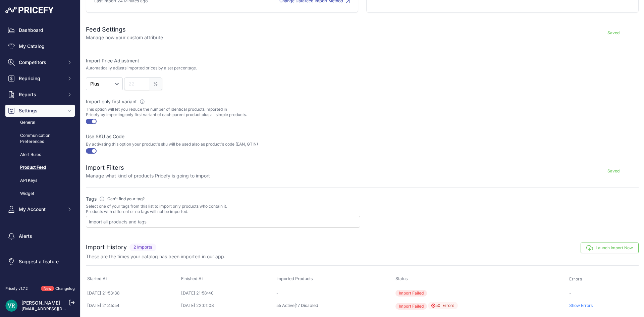
scroll to position [112, 0]
click at [590, 246] on button "Launch Import Now" at bounding box center [609, 245] width 58 height 11
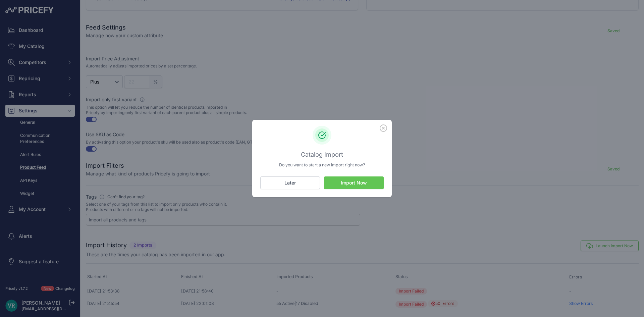
click at [349, 181] on button "Import Now" at bounding box center [354, 182] width 60 height 13
